Goal: Information Seeking & Learning: Learn about a topic

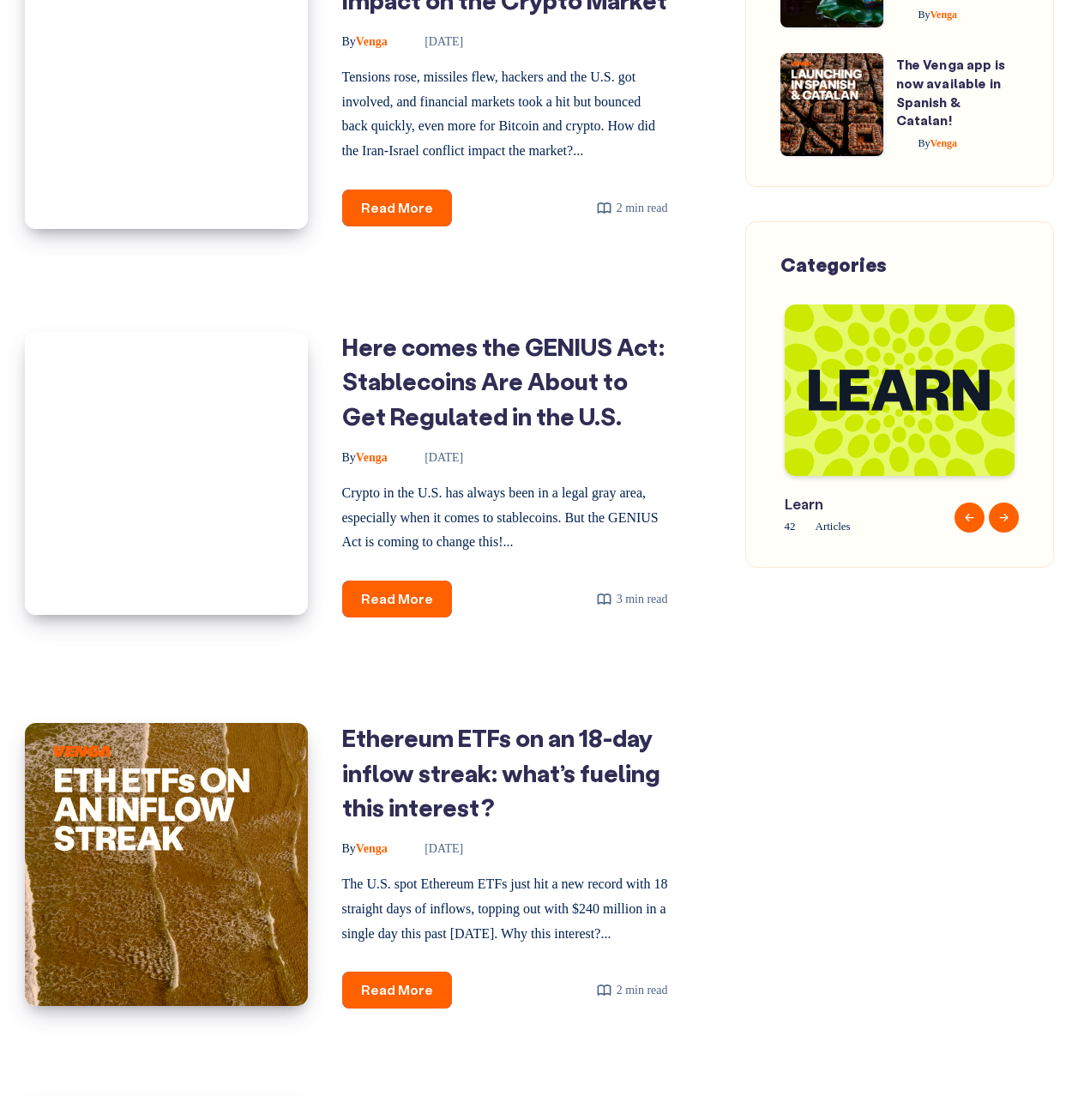
scroll to position [178, 0]
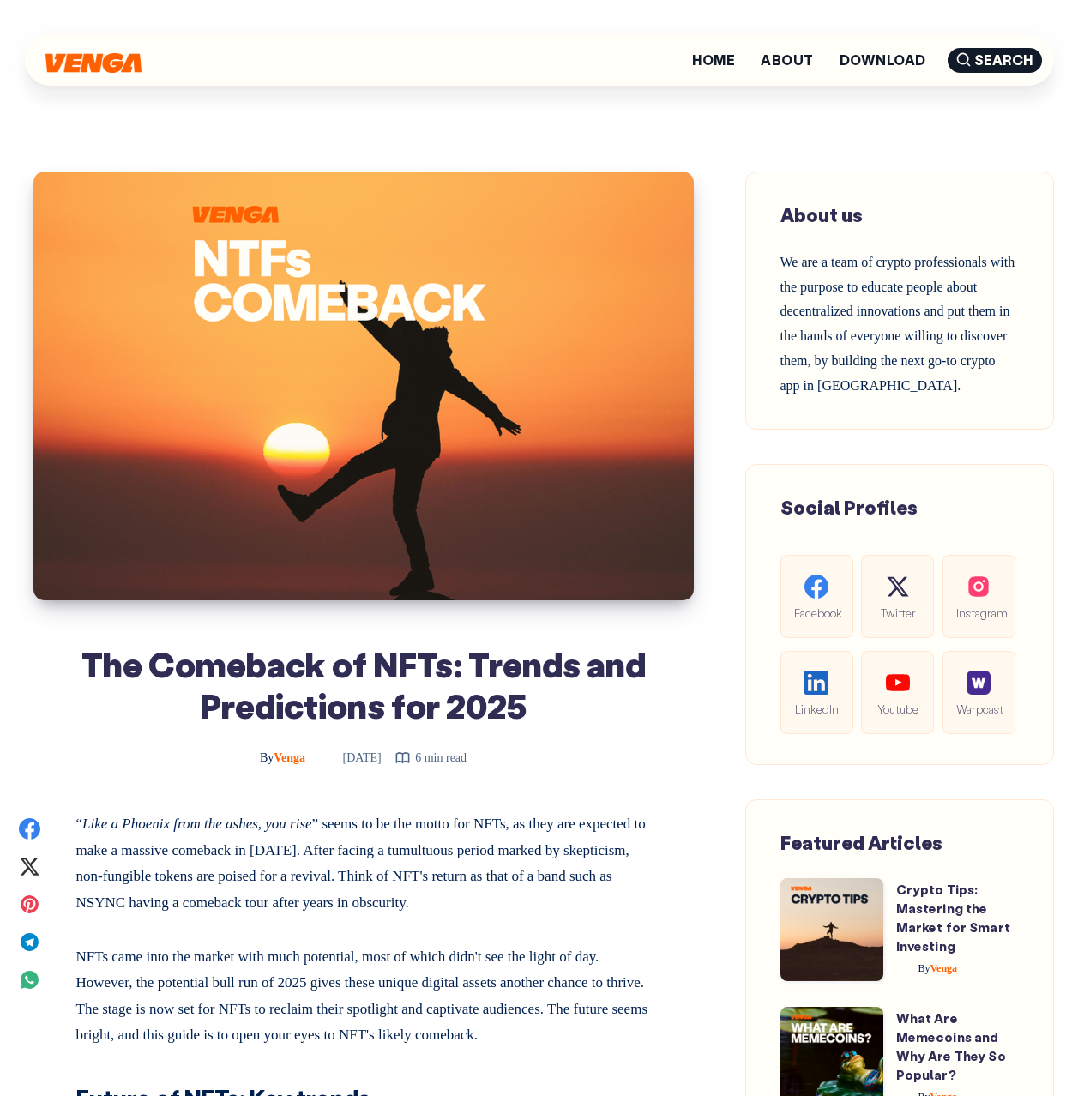
scroll to position [1074, 0]
